Goal: Task Accomplishment & Management: Manage account settings

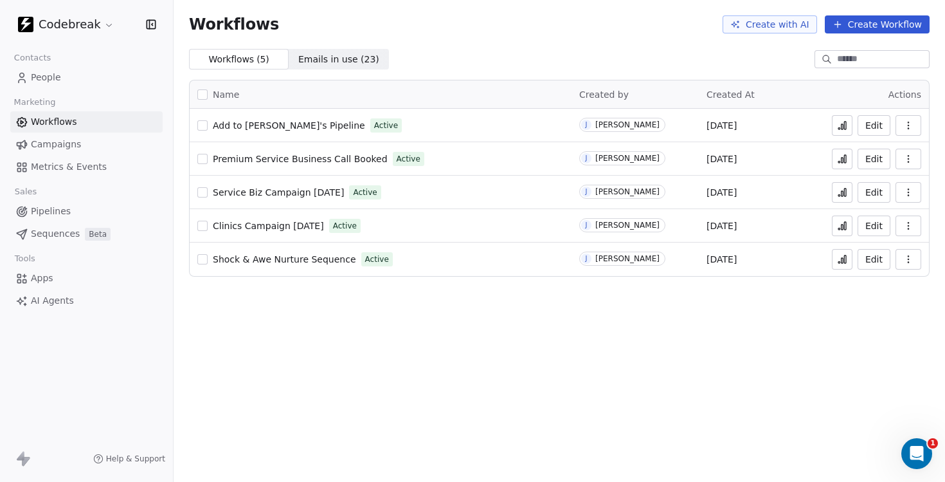
click at [48, 76] on span "People" at bounding box center [46, 78] width 30 height 14
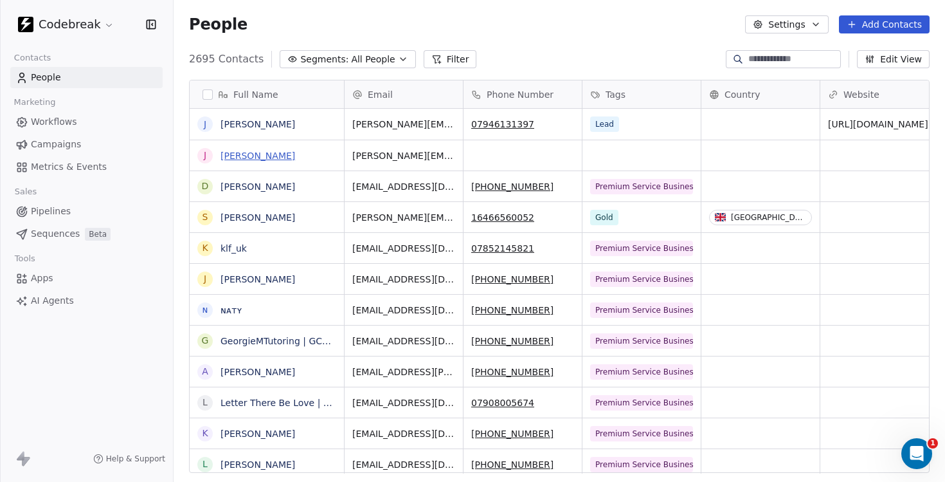
click at [232, 152] on link "[PERSON_NAME]" at bounding box center [258, 155] width 75 height 10
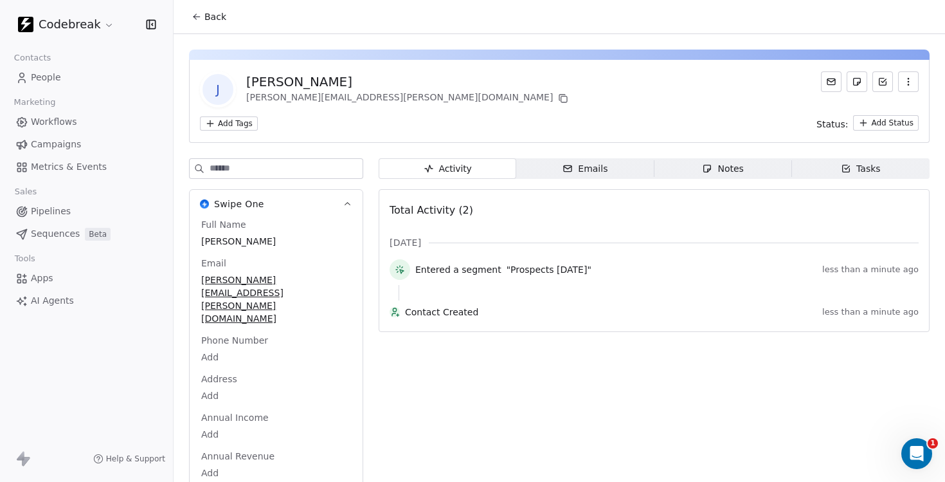
click at [51, 75] on span "People" at bounding box center [46, 78] width 30 height 14
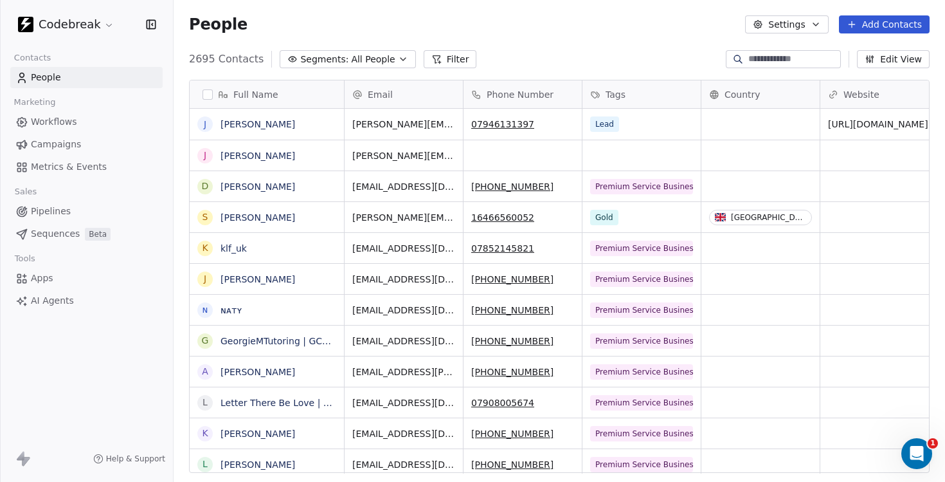
scroll to position [424, 772]
click at [797, 19] on button "Settings" at bounding box center [786, 24] width 83 height 18
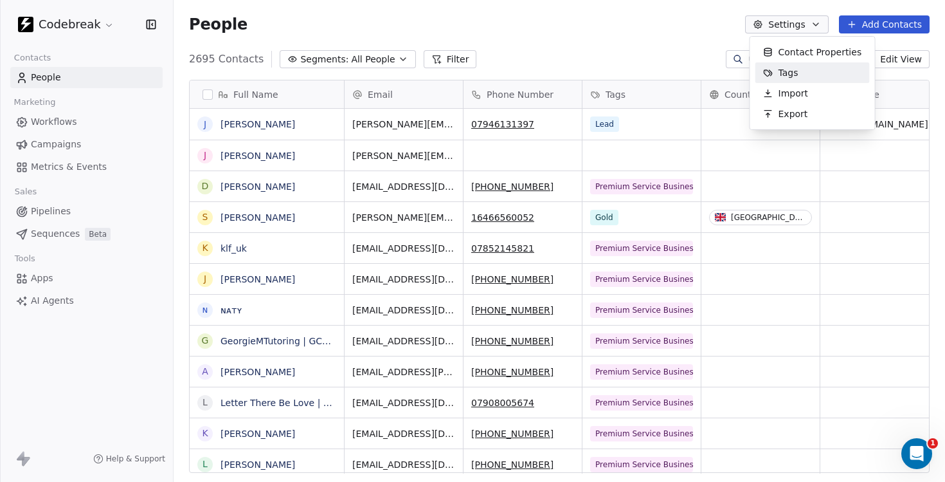
click at [788, 71] on span "Tags" at bounding box center [789, 73] width 20 height 14
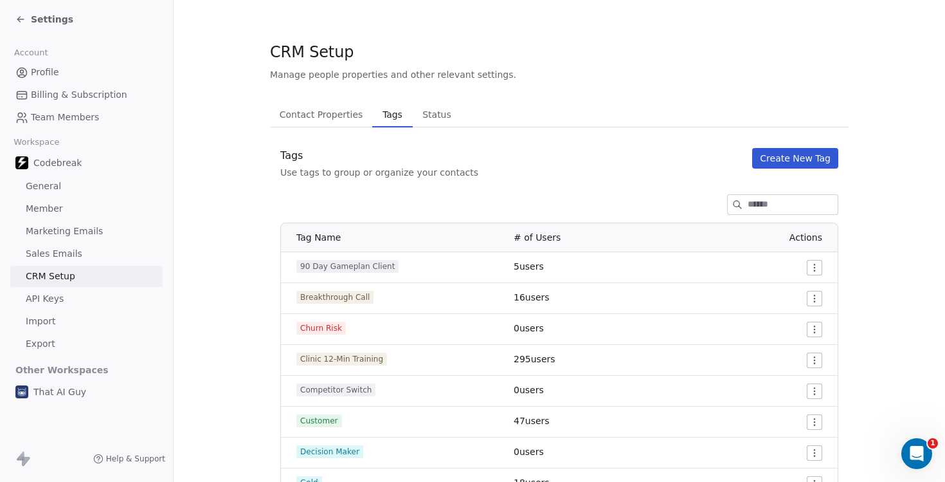
click at [807, 151] on button "Create New Tag" at bounding box center [795, 158] width 86 height 21
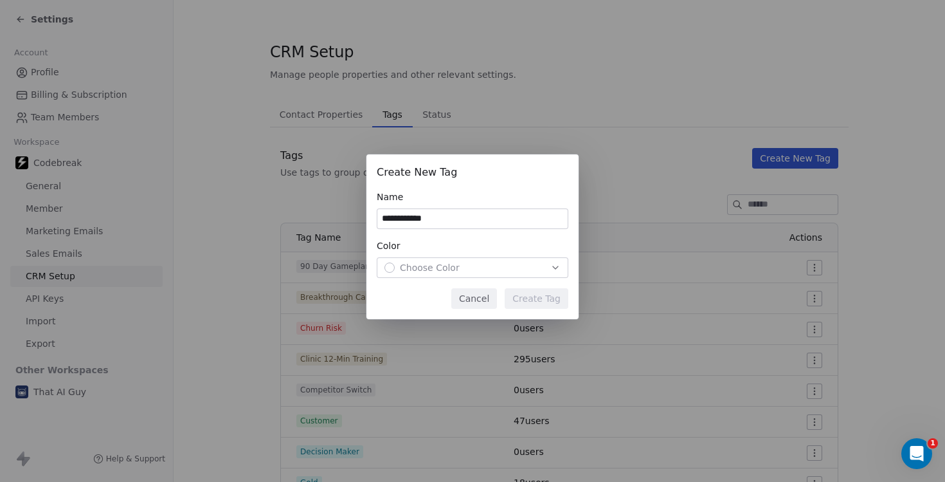
type input "**********"
click at [429, 261] on span "Choose Color" at bounding box center [430, 267] width 60 height 13
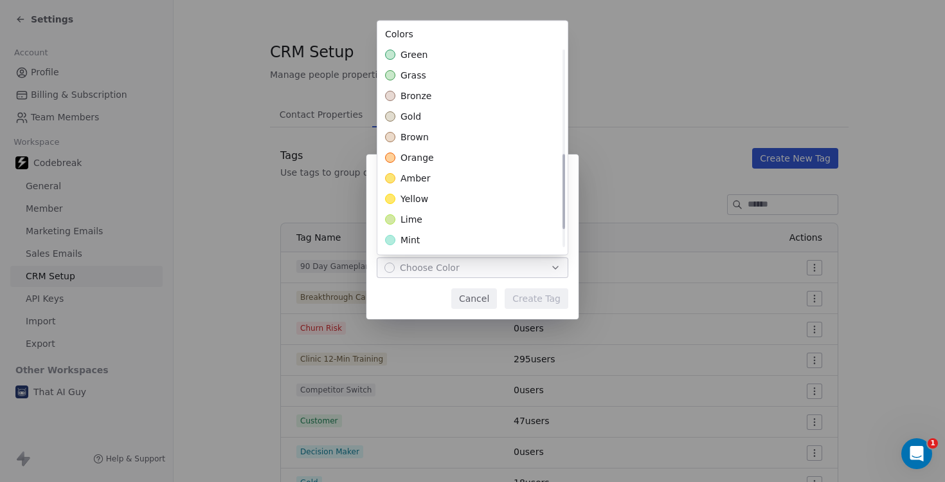
scroll to position [332, 0]
click at [422, 179] on span "yellow" at bounding box center [415, 177] width 28 height 13
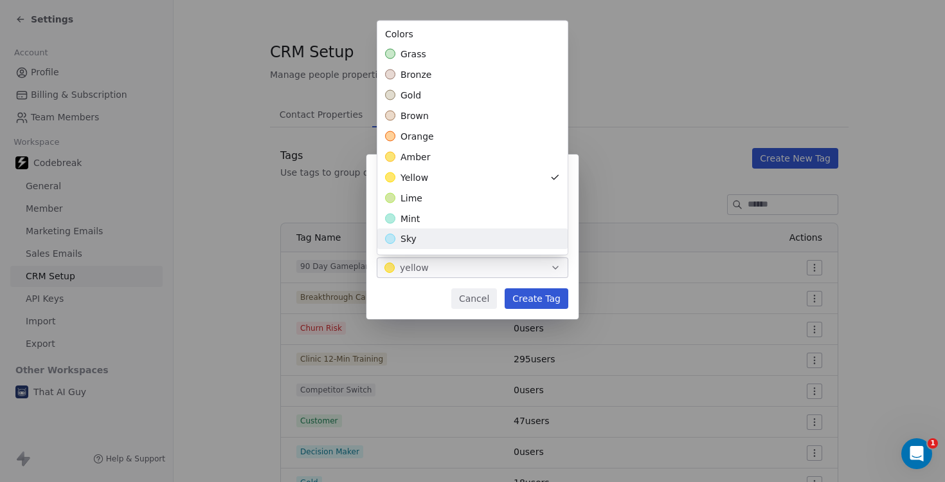
click at [405, 293] on div "**********" at bounding box center [472, 241] width 945 height 214
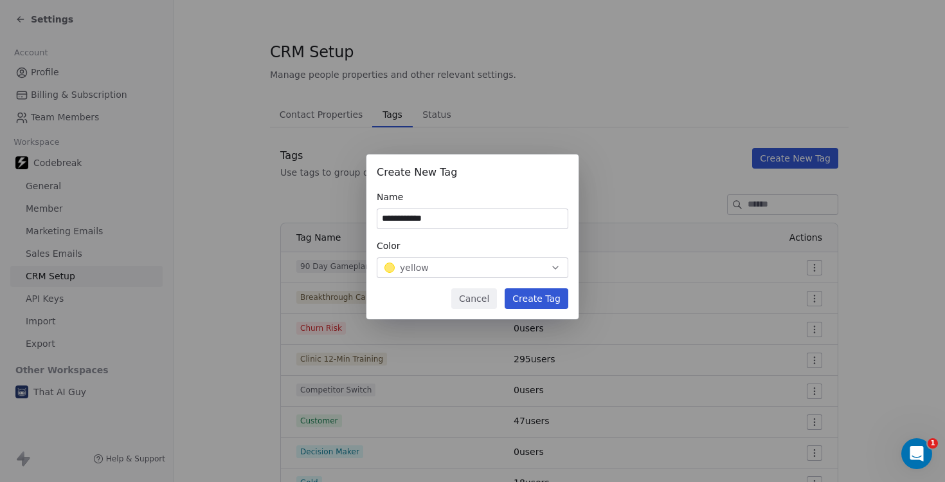
click at [546, 289] on button "Create Tag" at bounding box center [537, 298] width 64 height 21
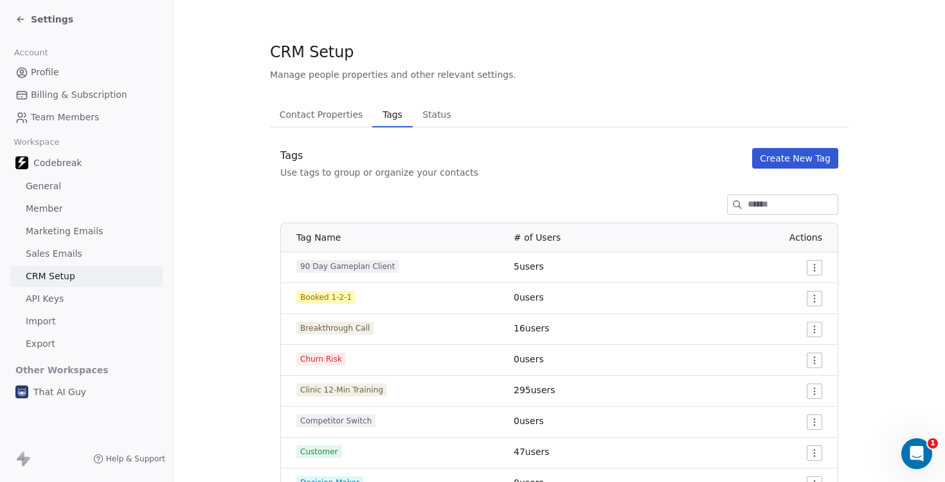
click at [818, 294] on html "Settings Account Profile Billing & Subscription Team Members Workspace Codebrea…" at bounding box center [472, 241] width 945 height 482
click at [795, 322] on span "Edit" at bounding box center [791, 324] width 17 height 13
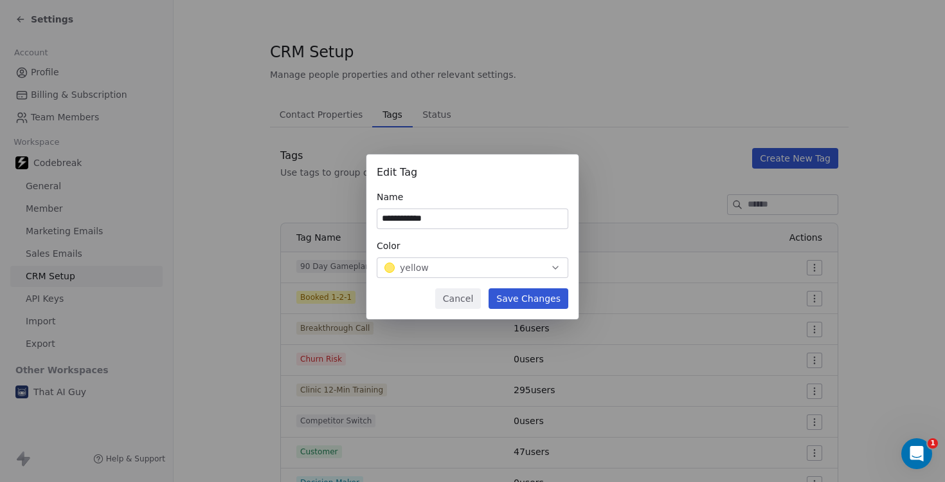
click at [520, 296] on button "Save Changes" at bounding box center [529, 298] width 80 height 21
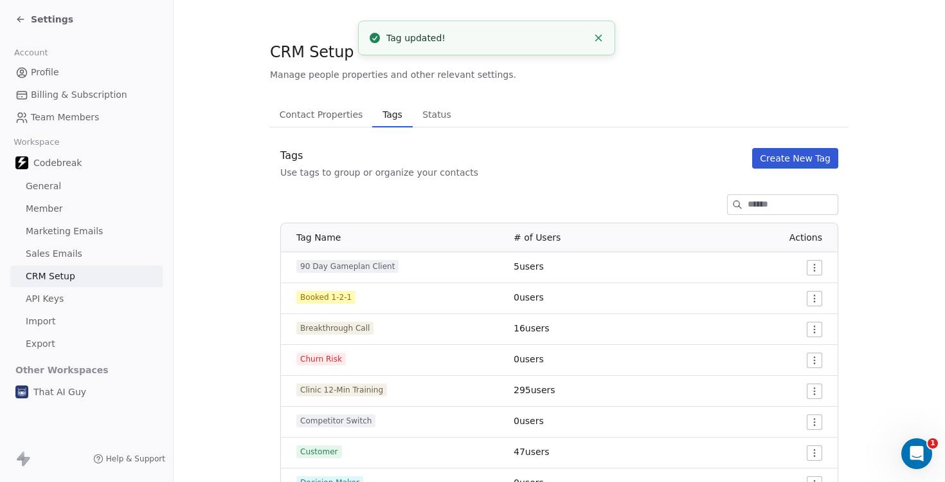
click at [20, 17] on icon at bounding box center [18, 18] width 3 height 3
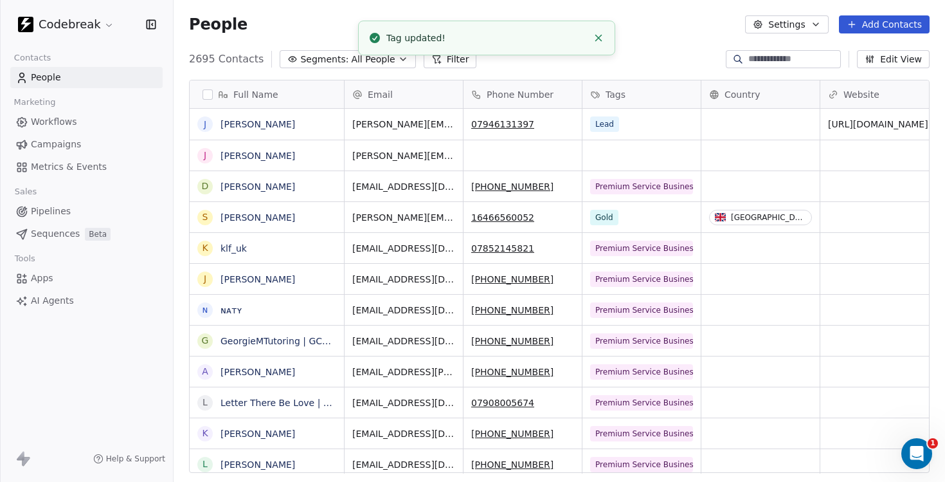
scroll to position [424, 772]
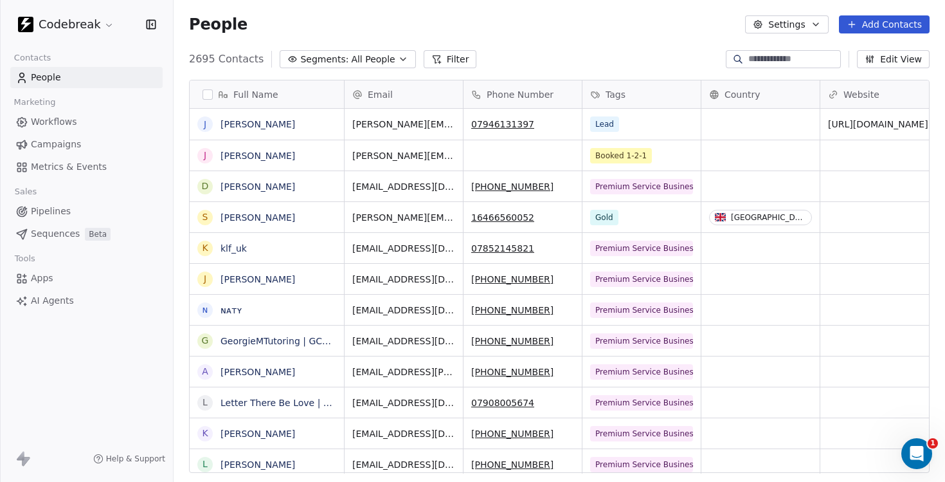
scroll to position [424, 772]
click at [45, 214] on span "Pipelines" at bounding box center [51, 211] width 40 height 14
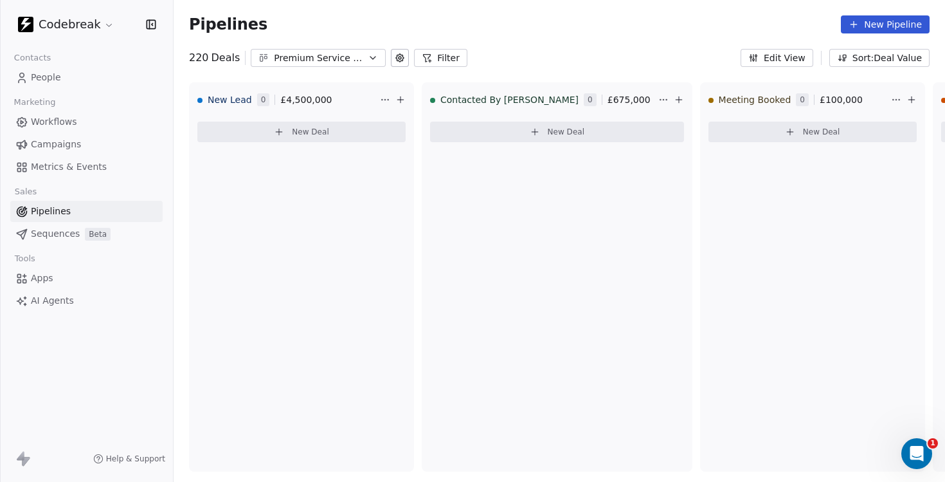
click at [55, 124] on span "Workflows" at bounding box center [54, 122] width 46 height 14
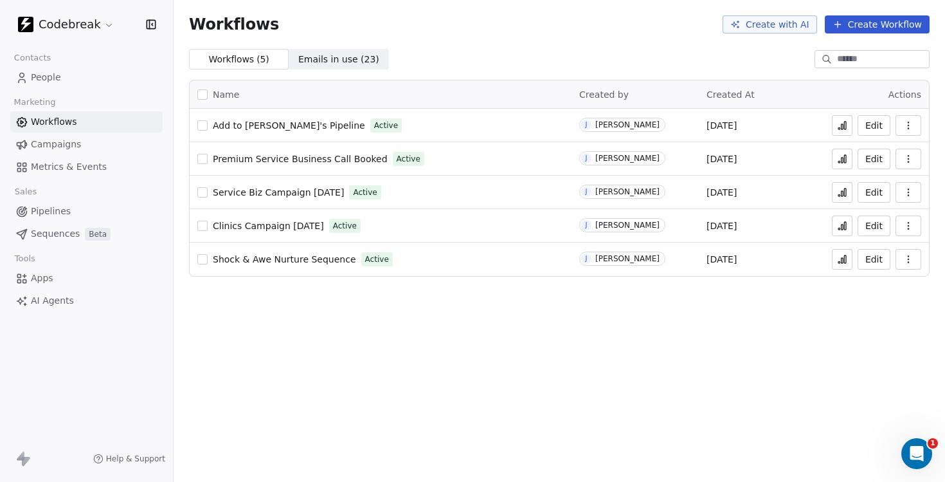
click at [273, 156] on span "Premium Service Business Call Booked" at bounding box center [300, 159] width 175 height 10
